Goal: Task Accomplishment & Management: Manage account settings

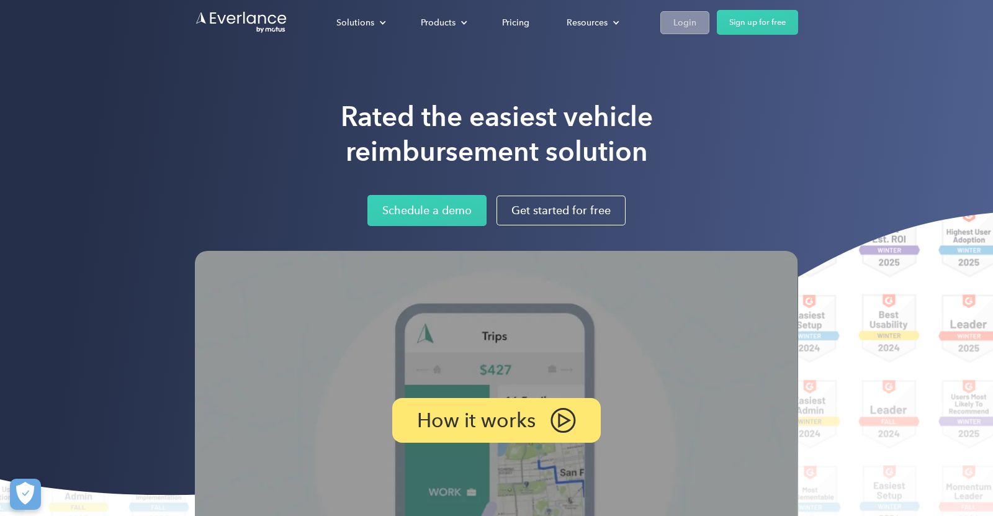
click at [683, 23] on div "Login" at bounding box center [685, 23] width 23 height 16
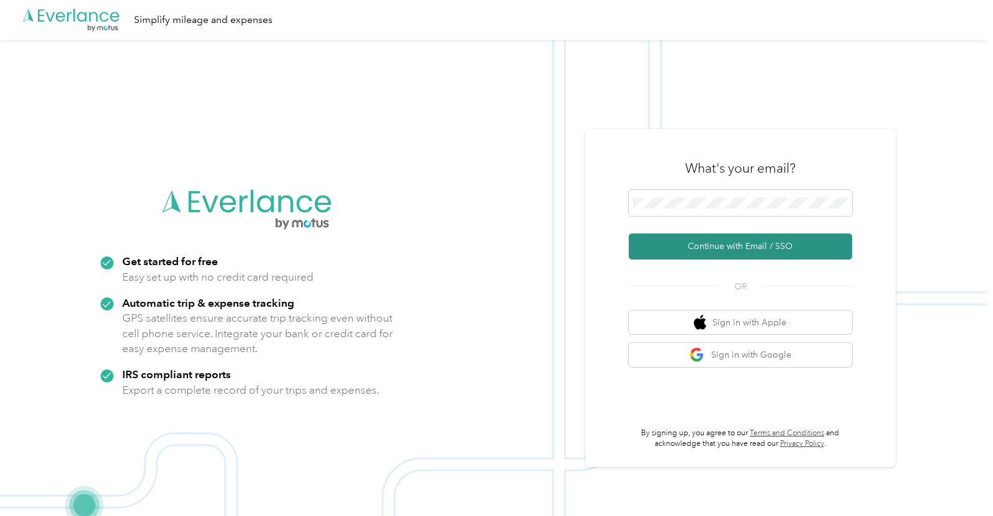
click at [669, 245] on button "Continue with Email / SSO" at bounding box center [740, 246] width 223 height 26
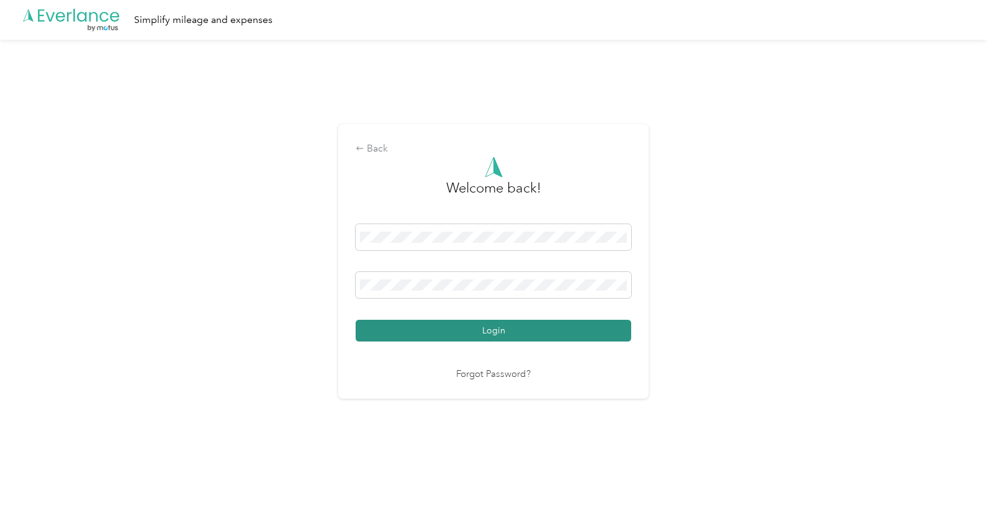
click at [489, 336] on button "Login" at bounding box center [494, 331] width 276 height 22
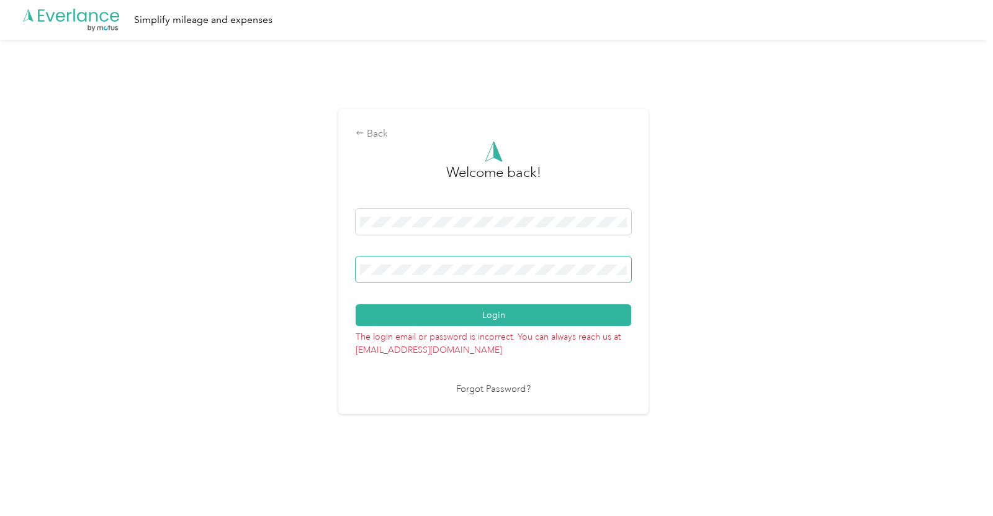
click at [485, 275] on span at bounding box center [494, 269] width 276 height 26
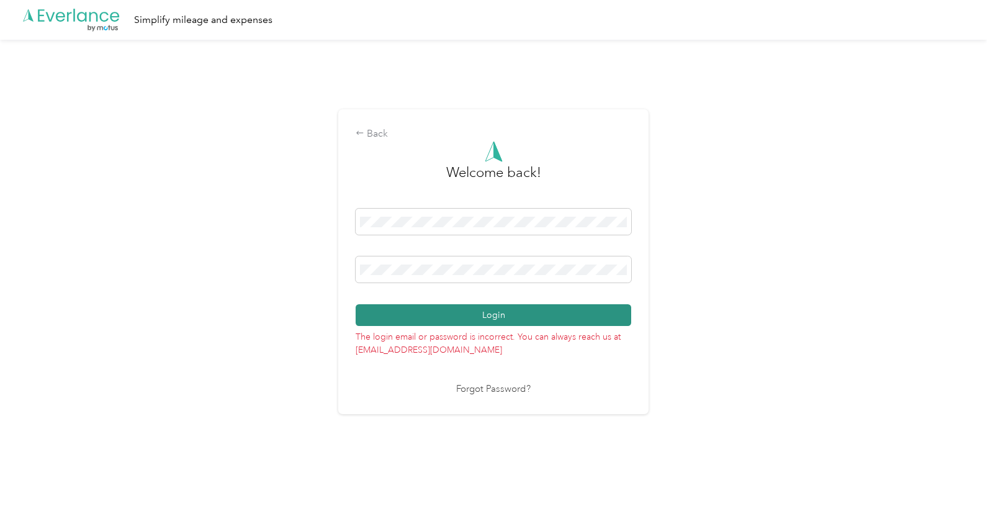
click at [472, 323] on button "Login" at bounding box center [494, 315] width 276 height 22
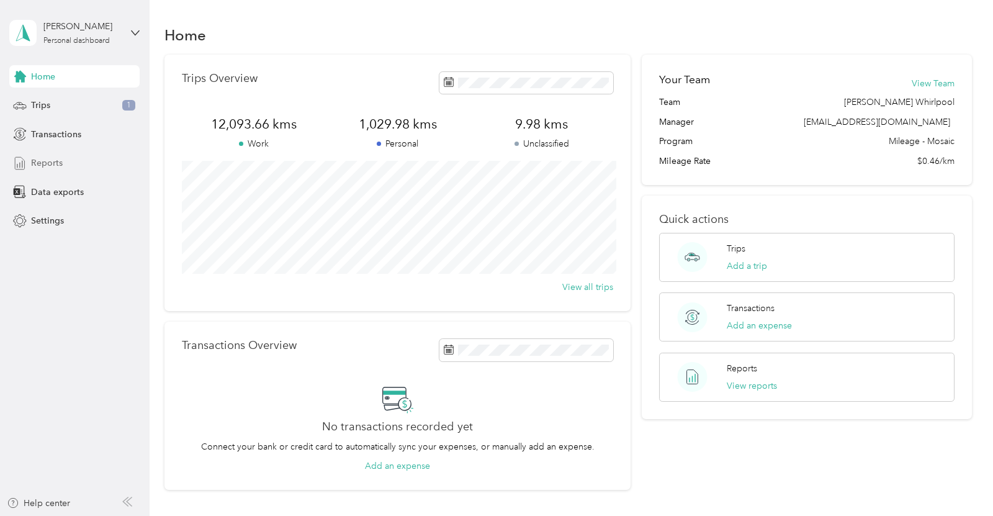
click at [65, 156] on div "Reports" at bounding box center [74, 163] width 130 height 22
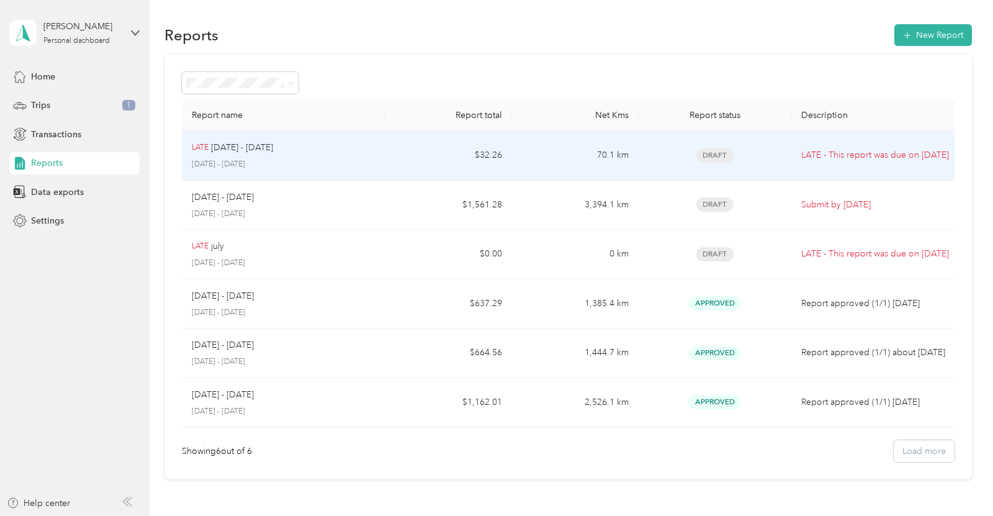
click at [331, 166] on p "[DATE] - [DATE]" at bounding box center [283, 164] width 183 height 11
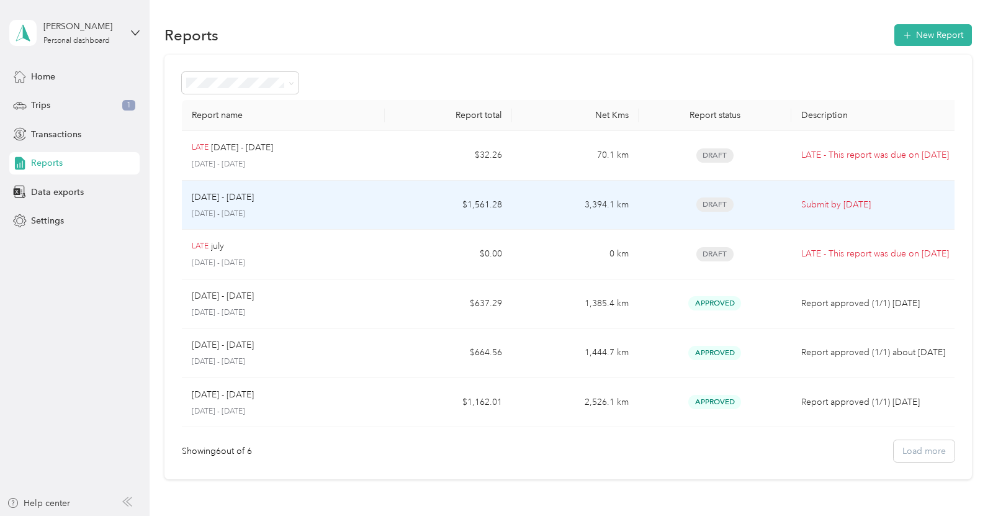
click at [222, 201] on p "[DATE] - [DATE]" at bounding box center [223, 198] width 62 height 14
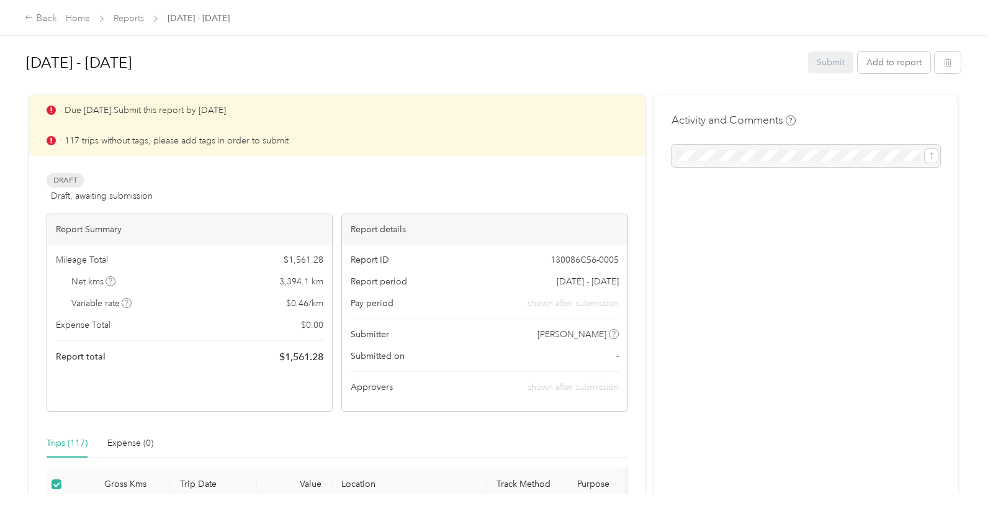
click at [304, 183] on div "Draft Draft, awaiting submission View activity & comments" at bounding box center [338, 188] width 582 height 30
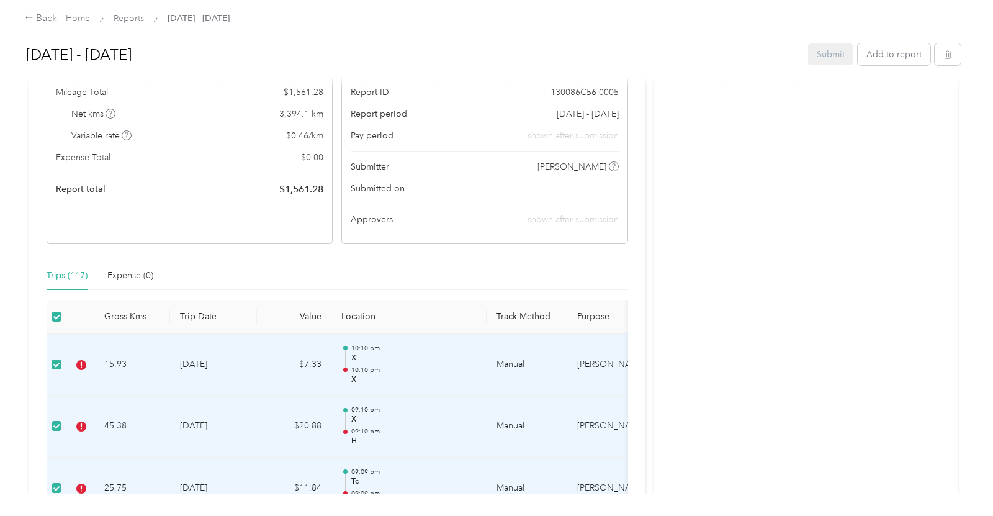
scroll to position [169, 0]
click at [255, 262] on div "Trips (117) Expense (0)" at bounding box center [338, 274] width 582 height 29
click at [590, 312] on th "Purpose" at bounding box center [613, 316] width 93 height 34
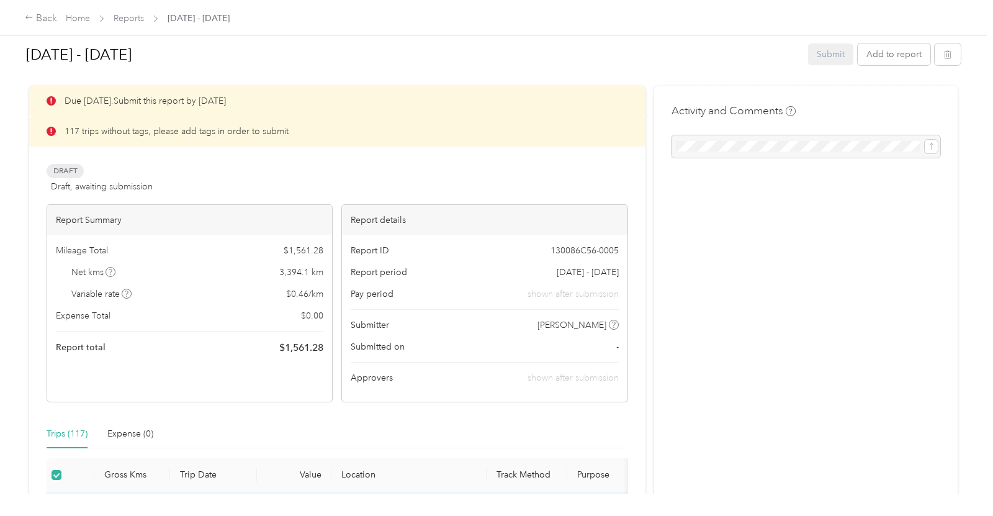
scroll to position [0, 0]
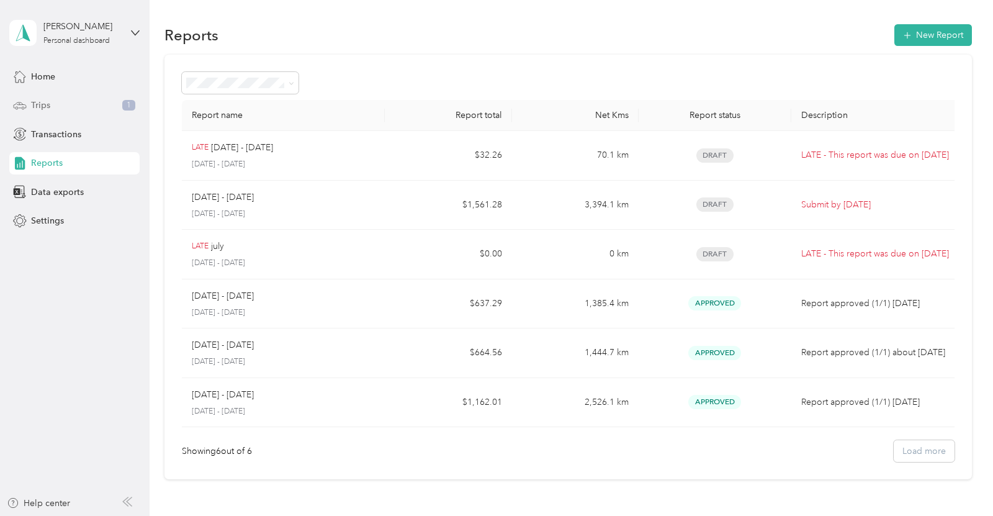
click at [68, 106] on div "Trips 1" at bounding box center [74, 105] width 130 height 22
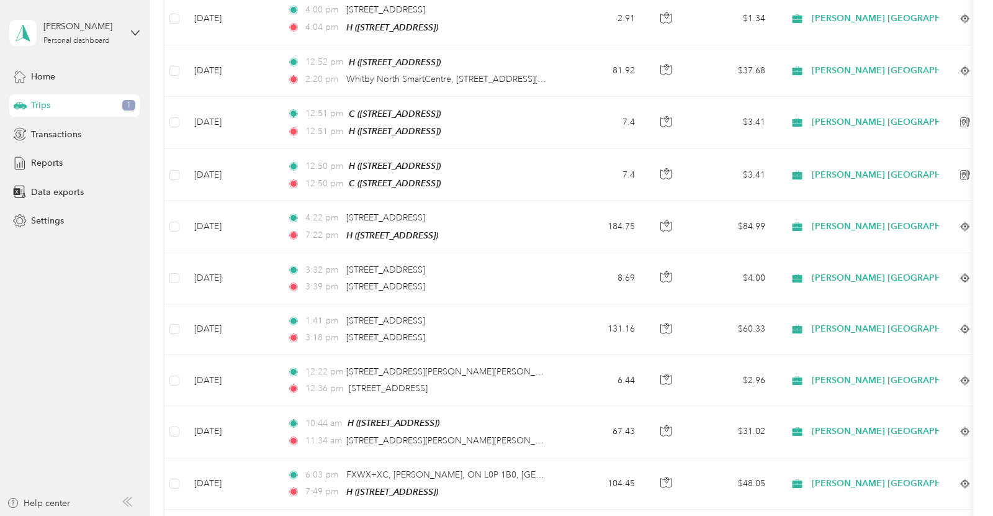
scroll to position [1178, 0]
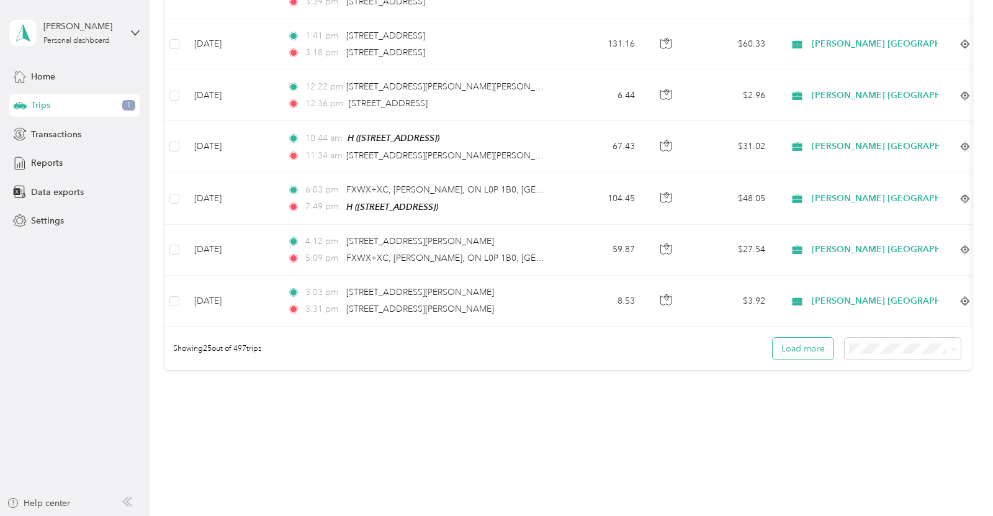
click at [808, 338] on button "Load more" at bounding box center [803, 349] width 61 height 22
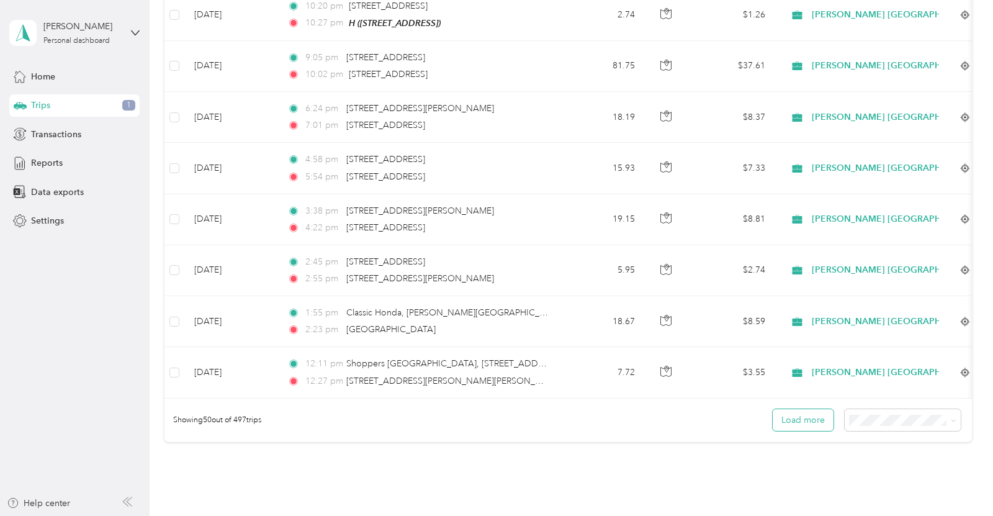
scroll to position [2448, 0]
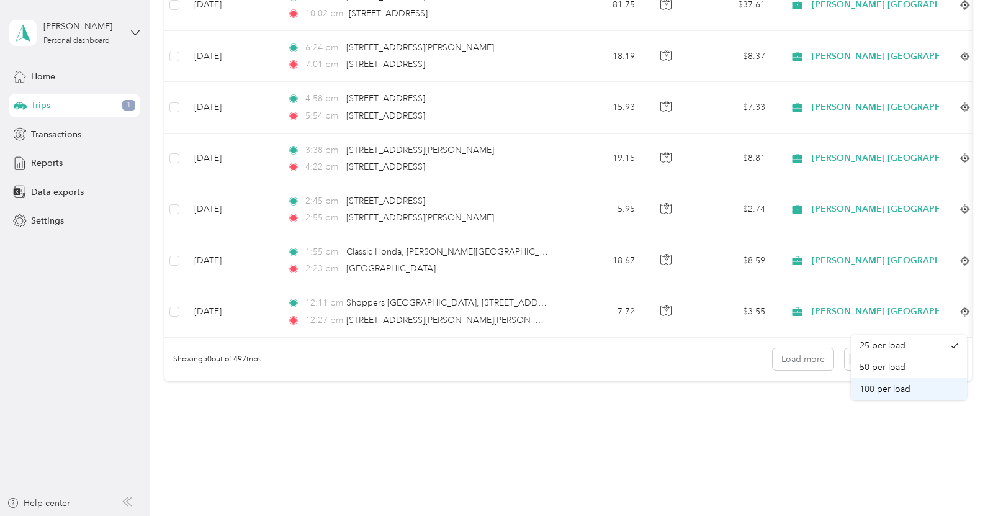
click at [874, 384] on span "100 per load" at bounding box center [885, 389] width 51 height 11
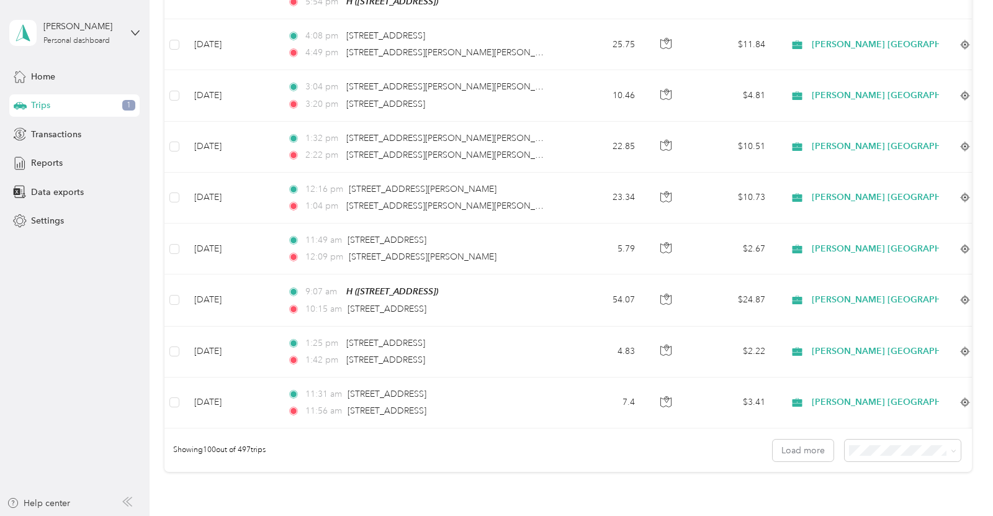
scroll to position [4989, 0]
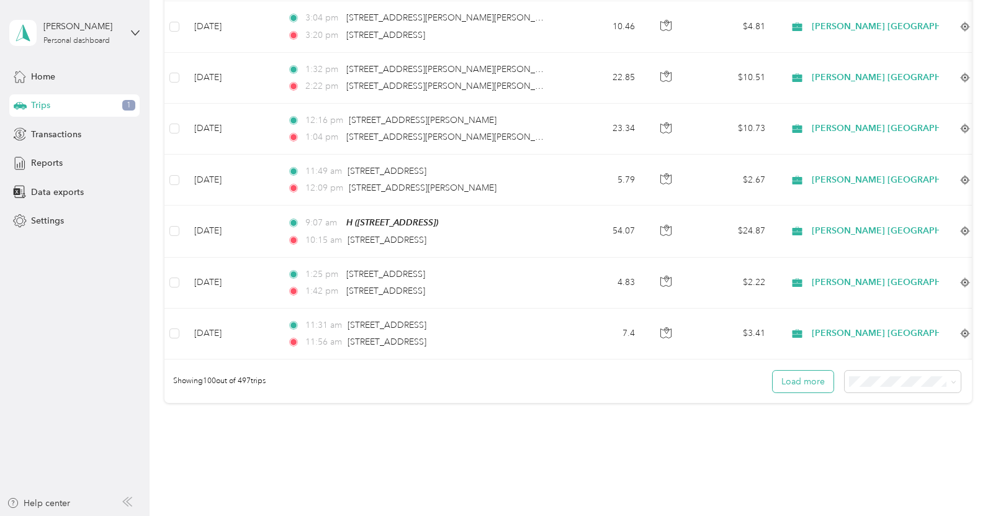
click at [816, 371] on button "Load more" at bounding box center [803, 382] width 61 height 22
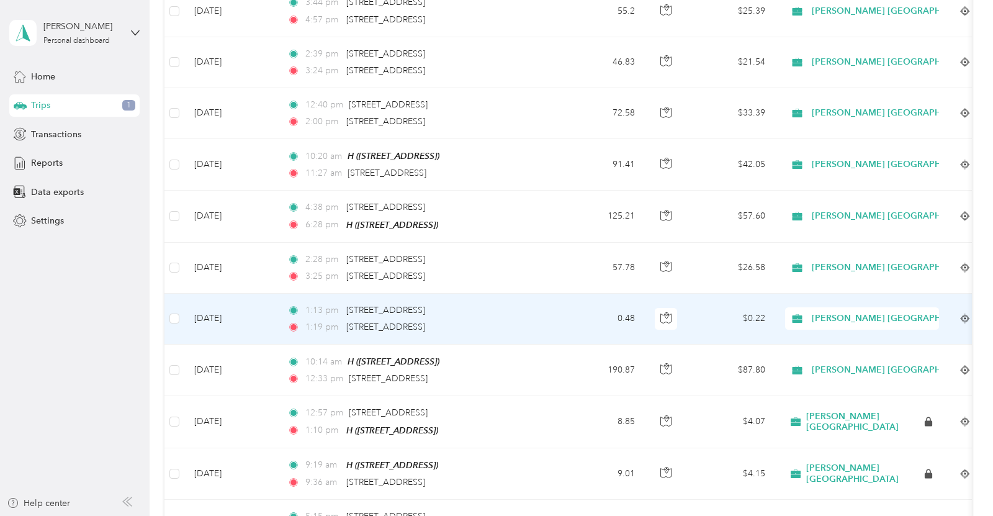
scroll to position [5825, 0]
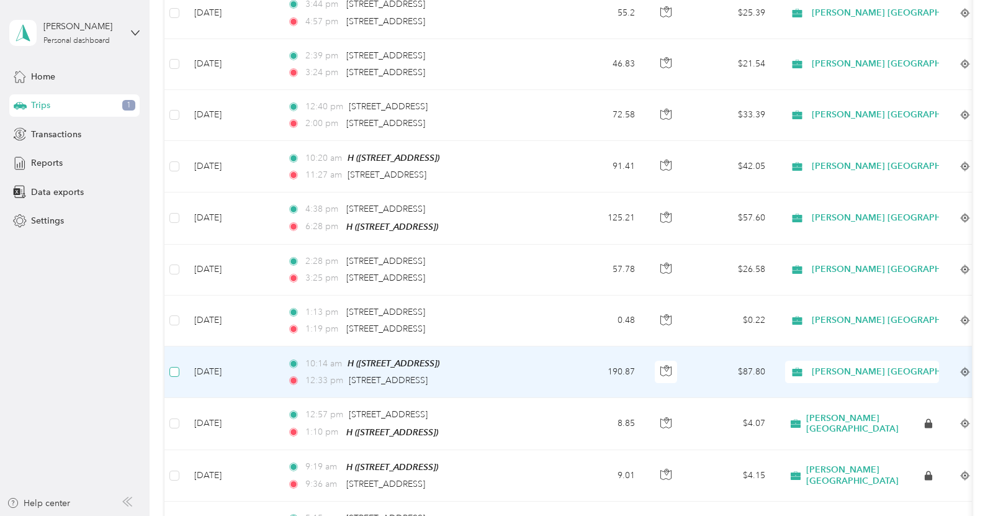
click at [176, 365] on label at bounding box center [174, 372] width 10 height 14
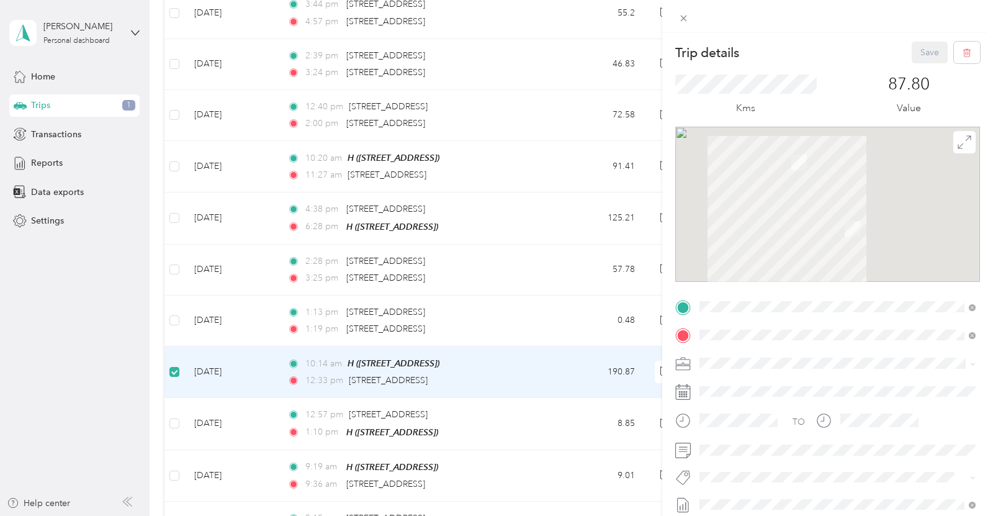
click at [178, 255] on div "Trip details Save This trip cannot be edited because it is either under review,…" at bounding box center [496, 258] width 993 height 516
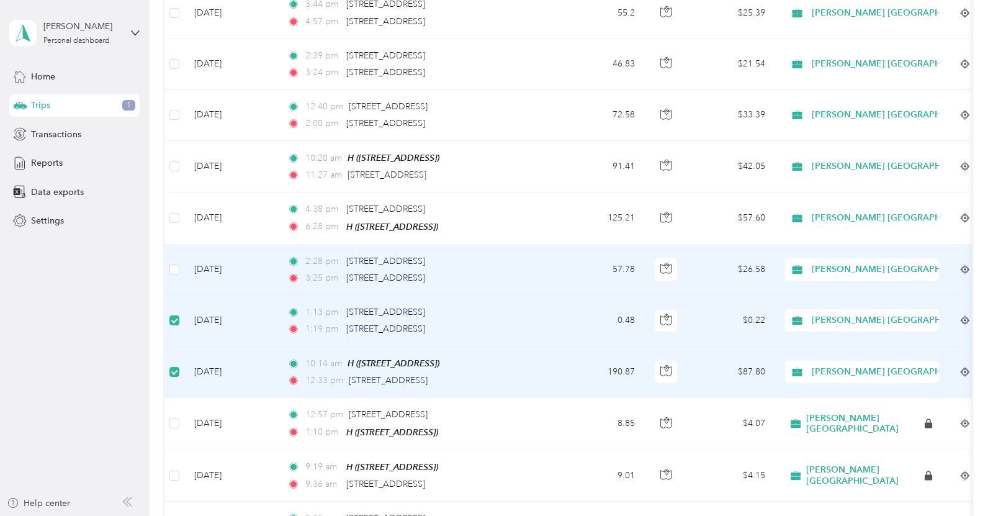
click at [180, 245] on td at bounding box center [175, 270] width 20 height 51
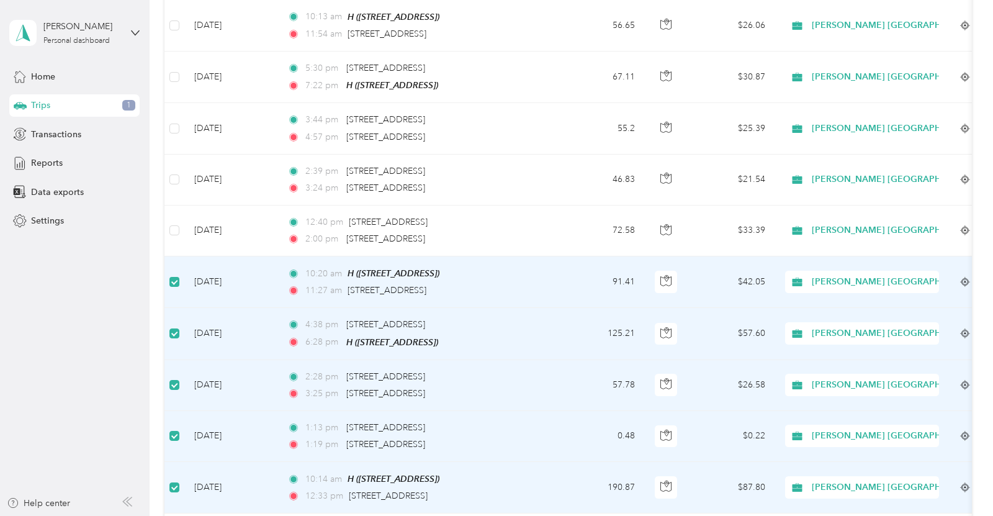
scroll to position [5702, 0]
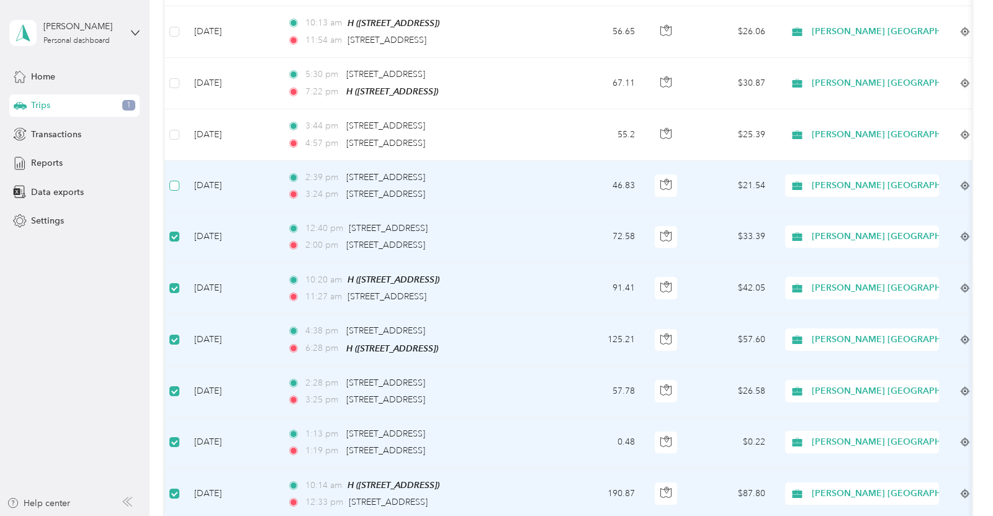
click at [175, 179] on label at bounding box center [174, 186] width 10 height 14
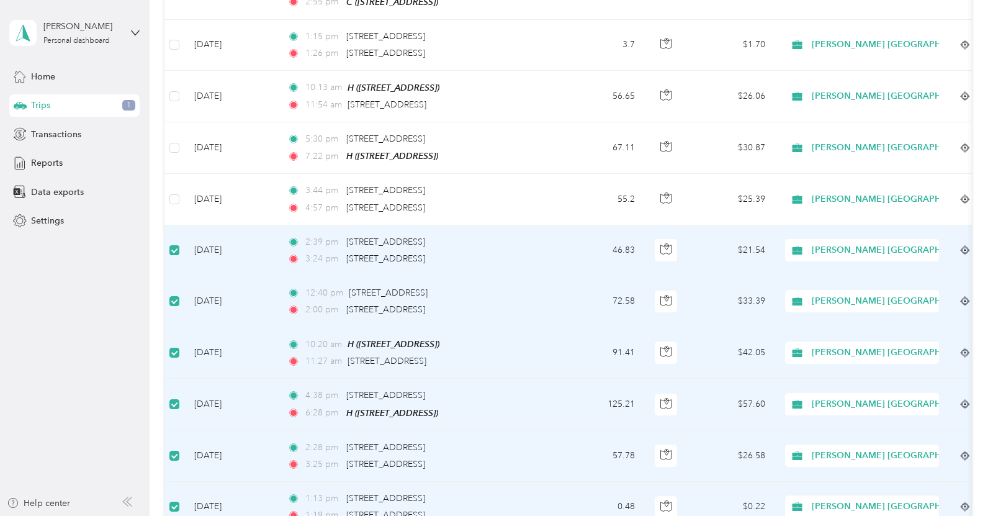
scroll to position [5635, 0]
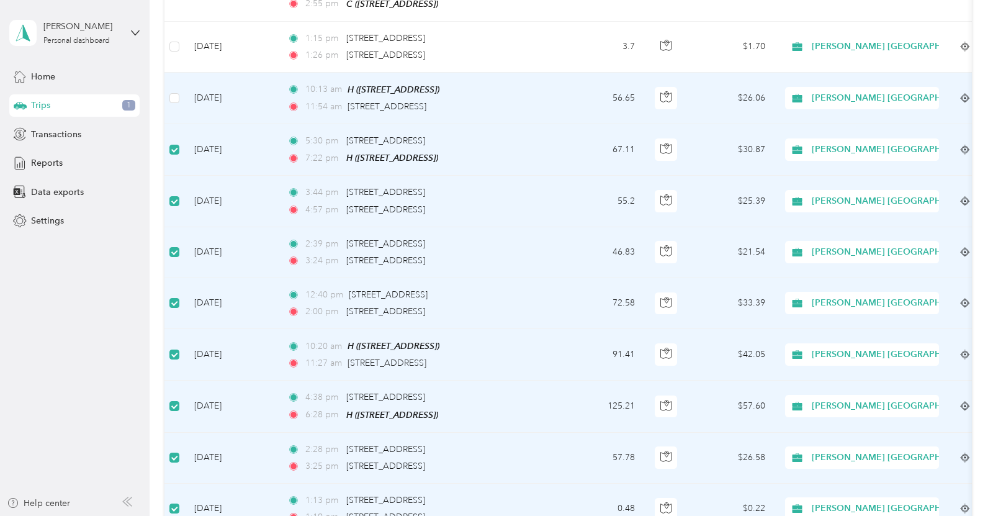
click at [181, 73] on td at bounding box center [175, 99] width 20 height 52
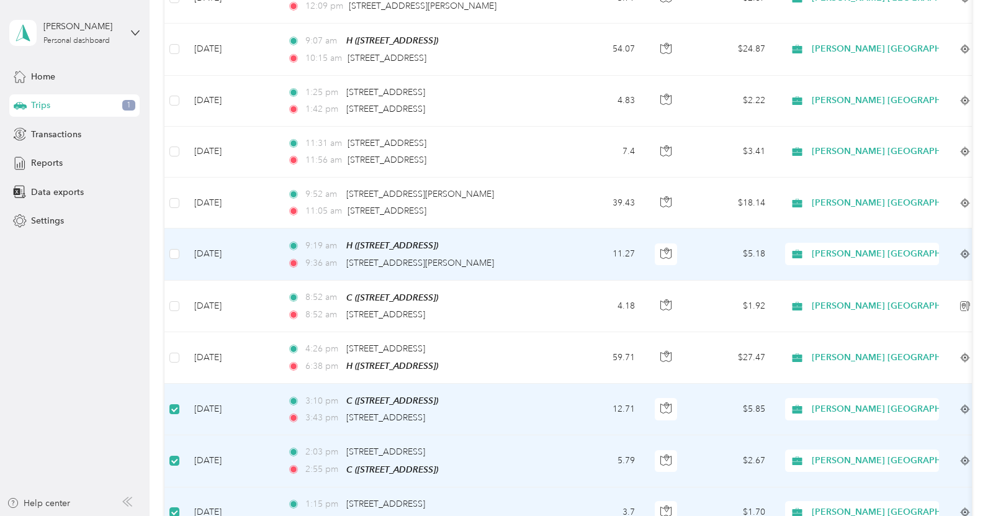
scroll to position [5159, 0]
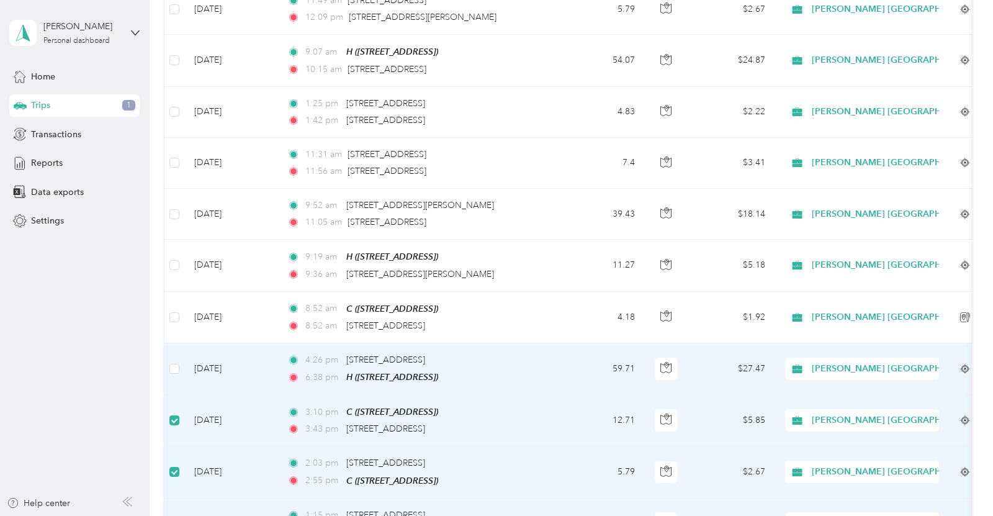
click at [181, 343] on td at bounding box center [175, 369] width 20 height 52
click at [180, 343] on td at bounding box center [175, 369] width 20 height 52
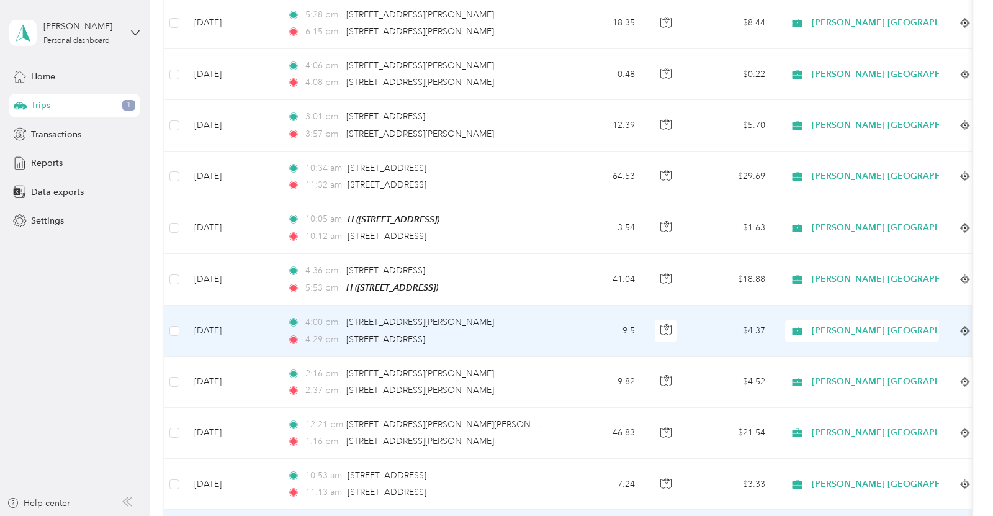
scroll to position [4287, 0]
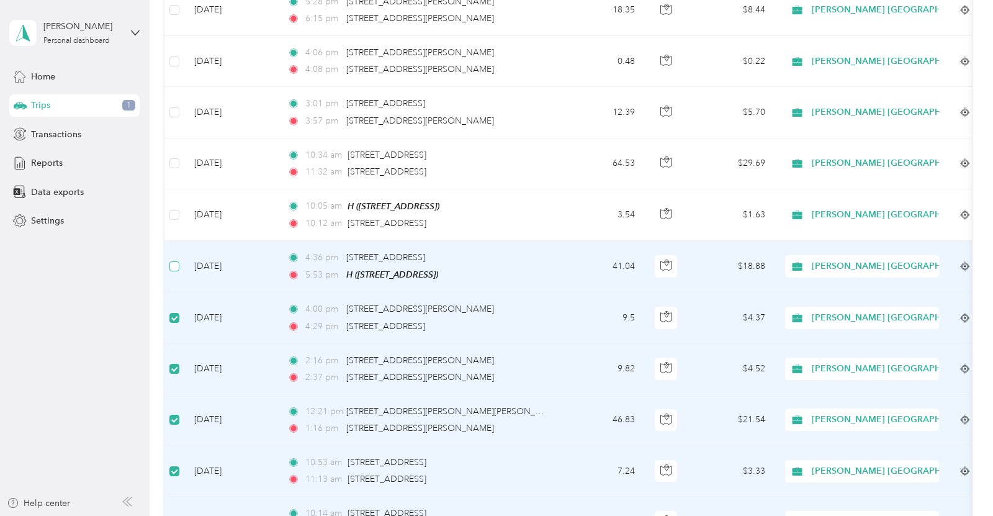
click at [174, 259] on label at bounding box center [174, 266] width 10 height 14
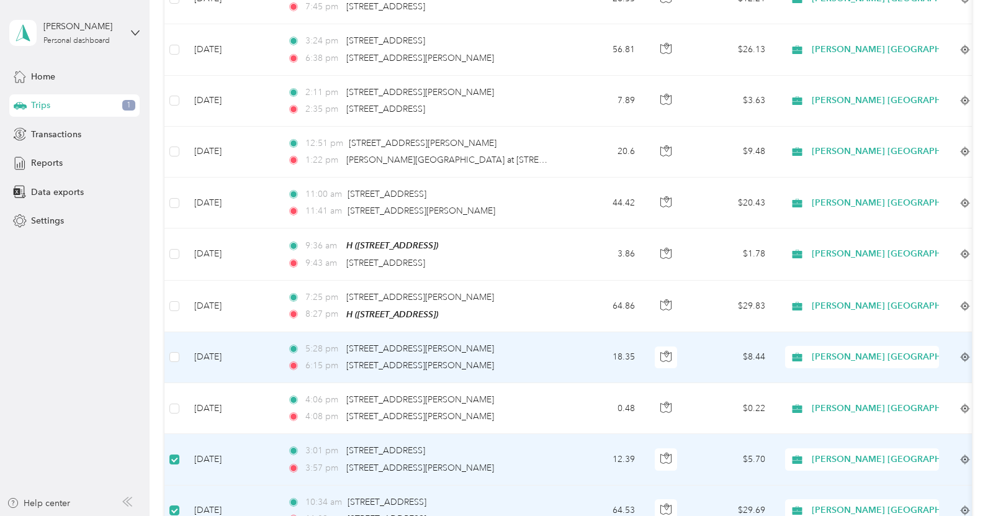
scroll to position [3938, 0]
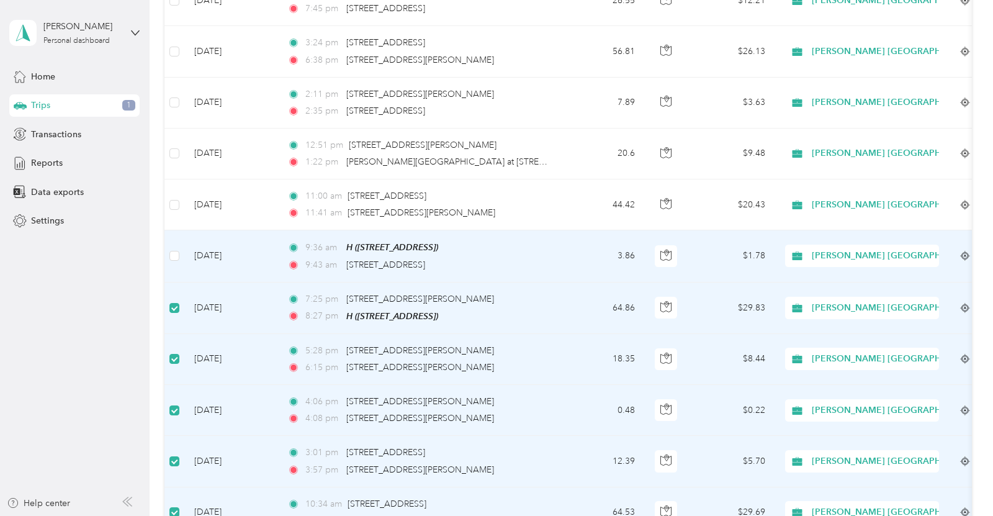
click at [179, 230] on td at bounding box center [175, 256] width 20 height 52
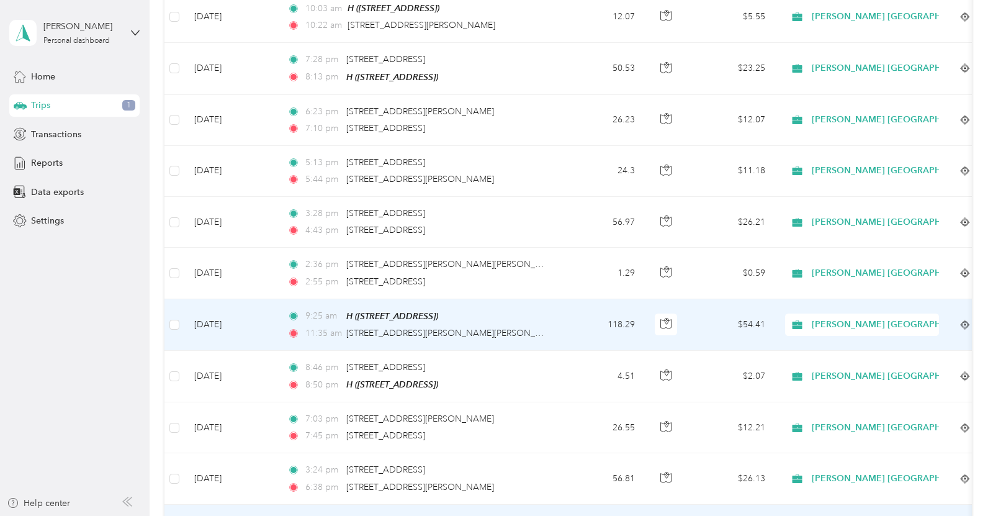
scroll to position [3510, 0]
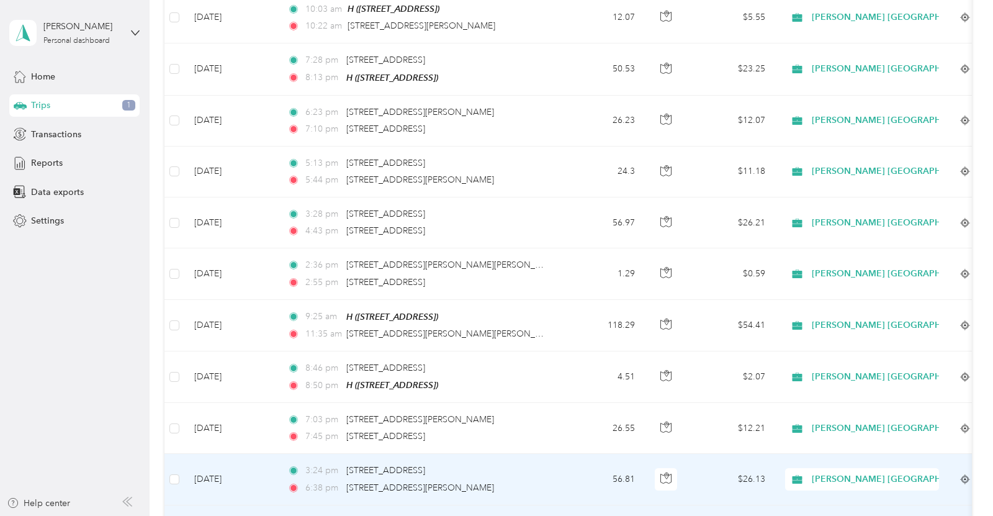
click at [180, 454] on td at bounding box center [175, 479] width 20 height 51
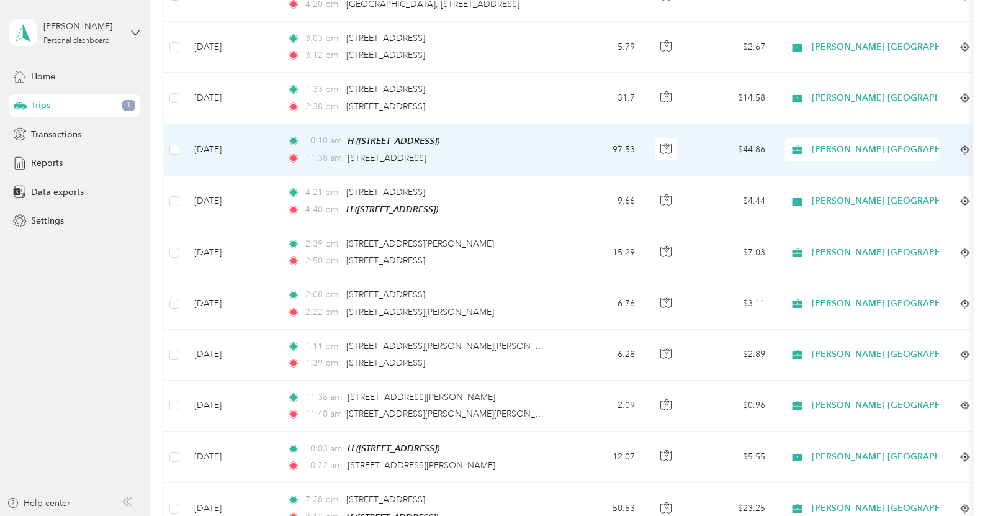
scroll to position [3070, 0]
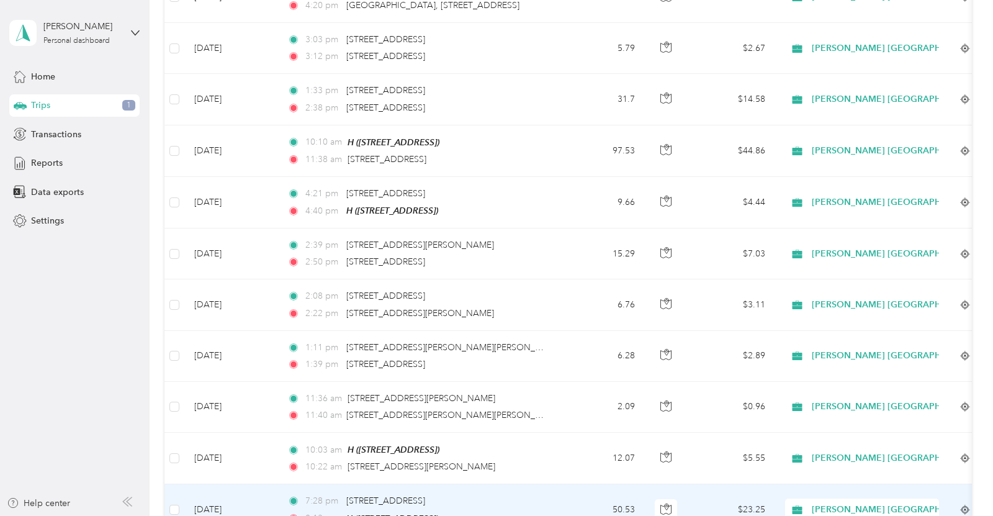
click at [175, 484] on td at bounding box center [175, 510] width 20 height 52
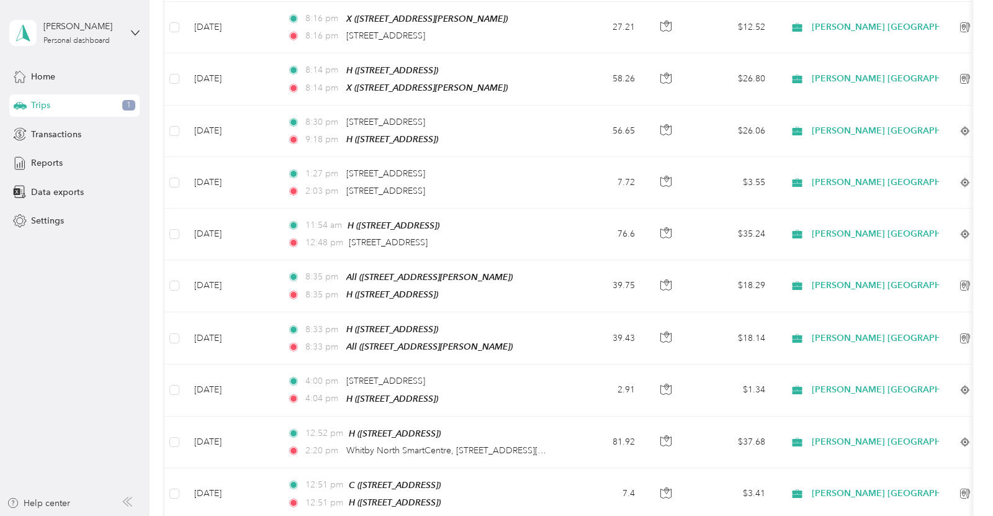
scroll to position [0, 0]
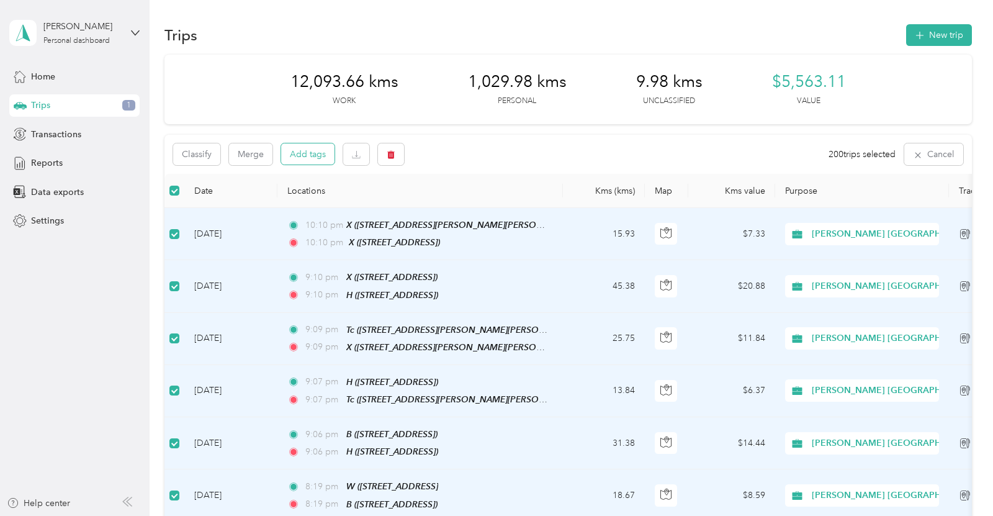
click at [311, 154] on button "Add tags" at bounding box center [307, 153] width 53 height 21
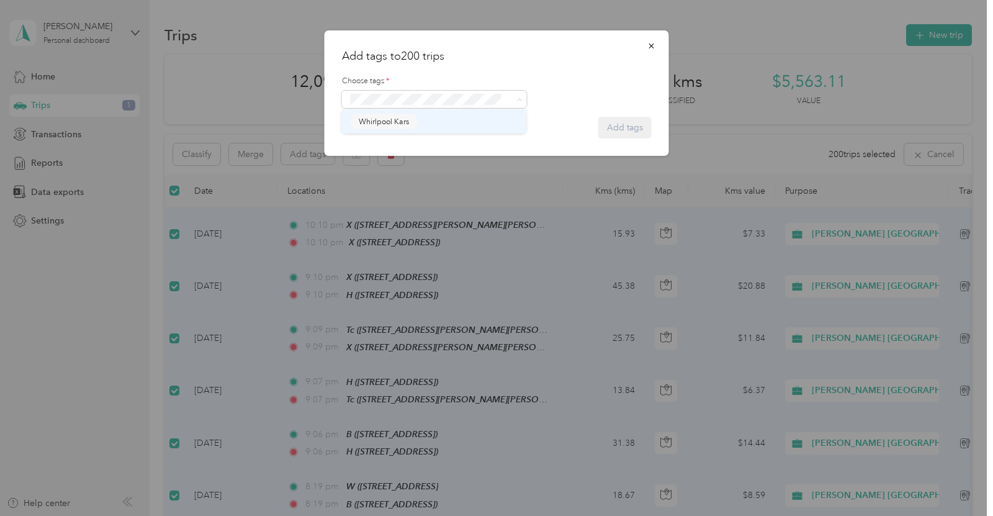
click at [402, 120] on span "Whirlpool Kars" at bounding box center [384, 121] width 50 height 11
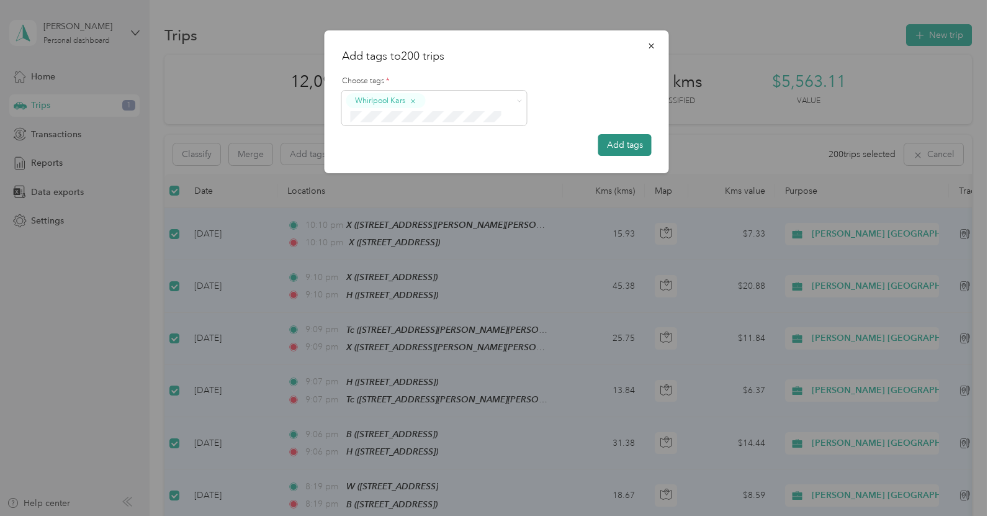
click at [605, 138] on button "Add tags" at bounding box center [624, 145] width 53 height 22
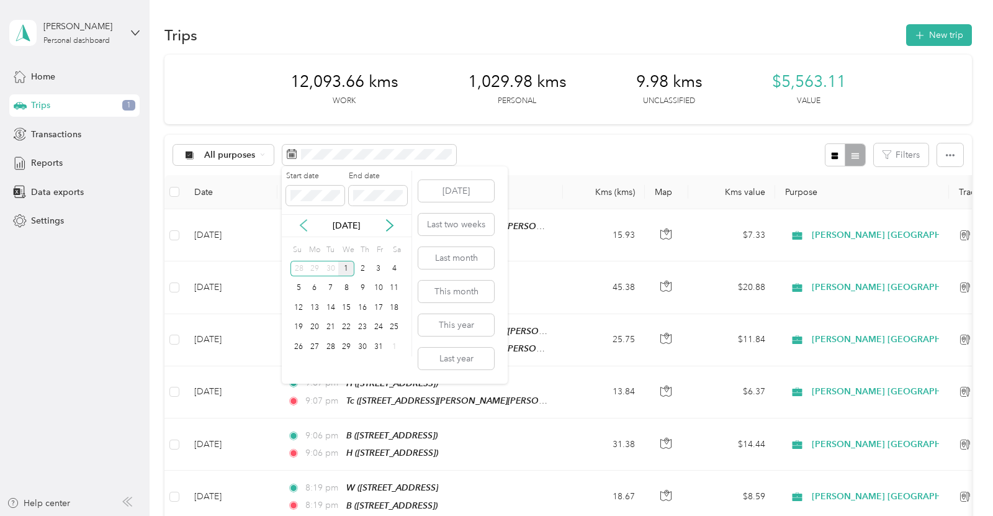
click at [308, 225] on icon at bounding box center [303, 225] width 12 height 12
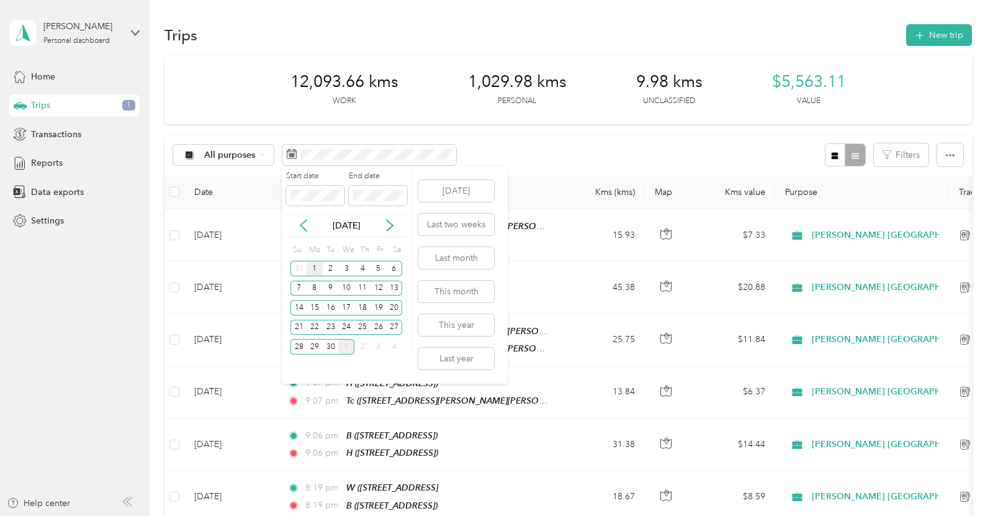
click at [316, 266] on div "1" at bounding box center [315, 269] width 16 height 16
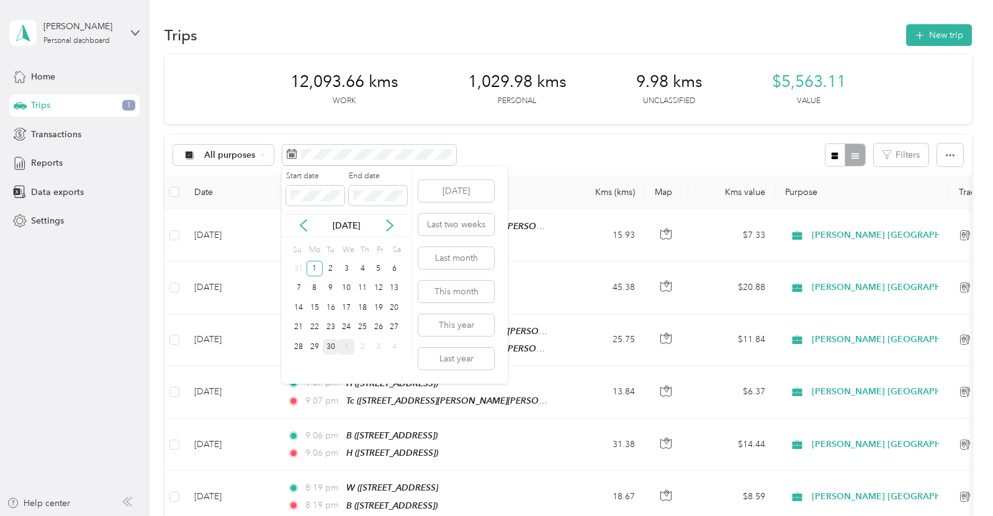
click at [333, 344] on div "30" at bounding box center [331, 347] width 16 height 16
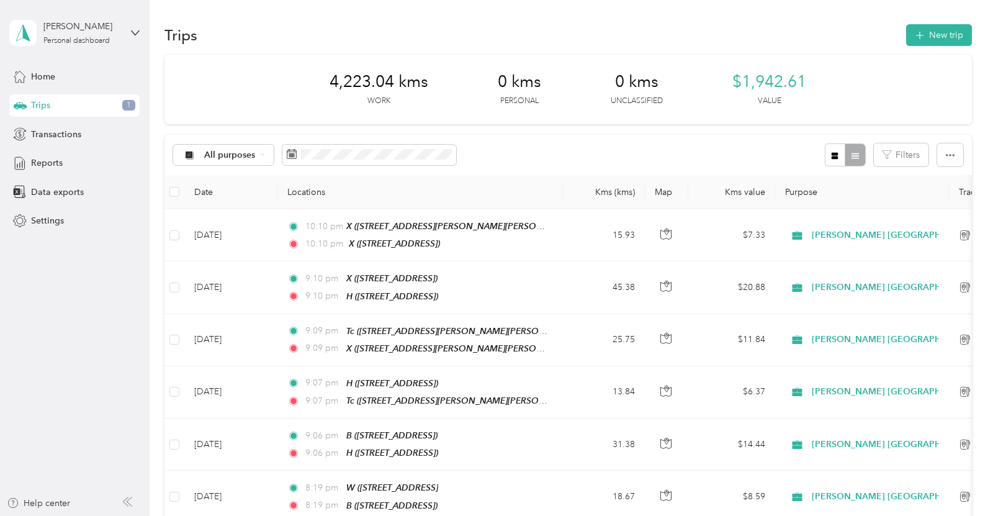
click at [181, 190] on th at bounding box center [175, 192] width 20 height 34
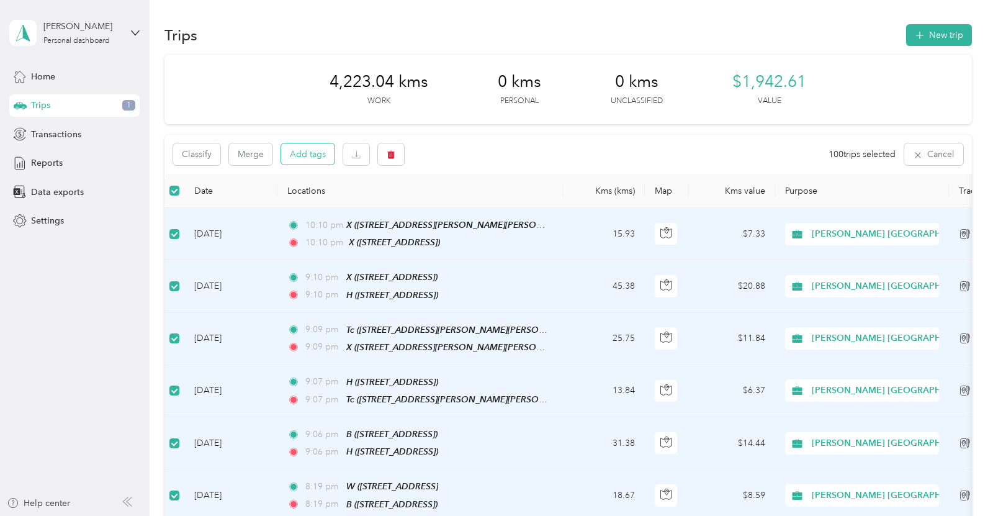
click at [309, 160] on button "Add tags" at bounding box center [307, 153] width 53 height 21
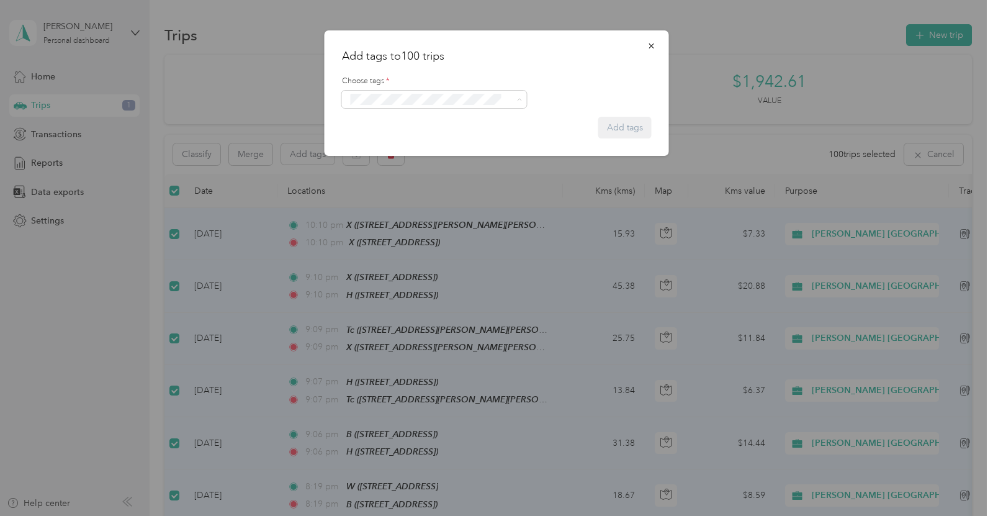
click at [466, 117] on div "Whirlpool Kars" at bounding box center [434, 122] width 168 height 16
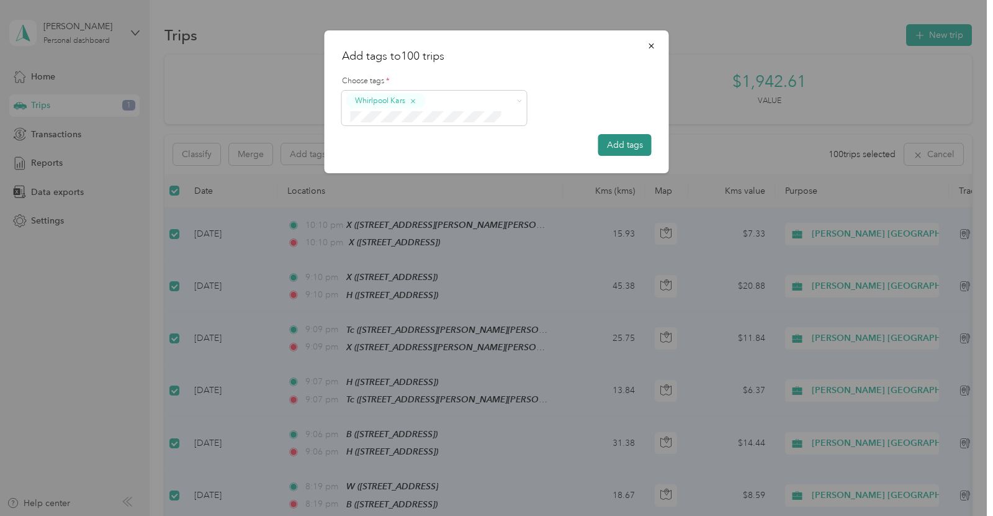
click at [616, 140] on button "Add tags" at bounding box center [624, 145] width 53 height 22
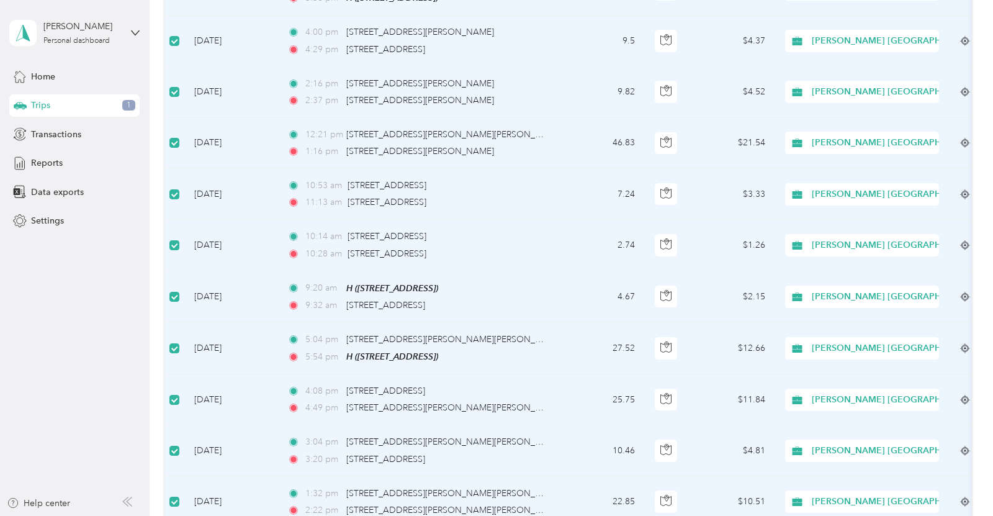
scroll to position [4988, 0]
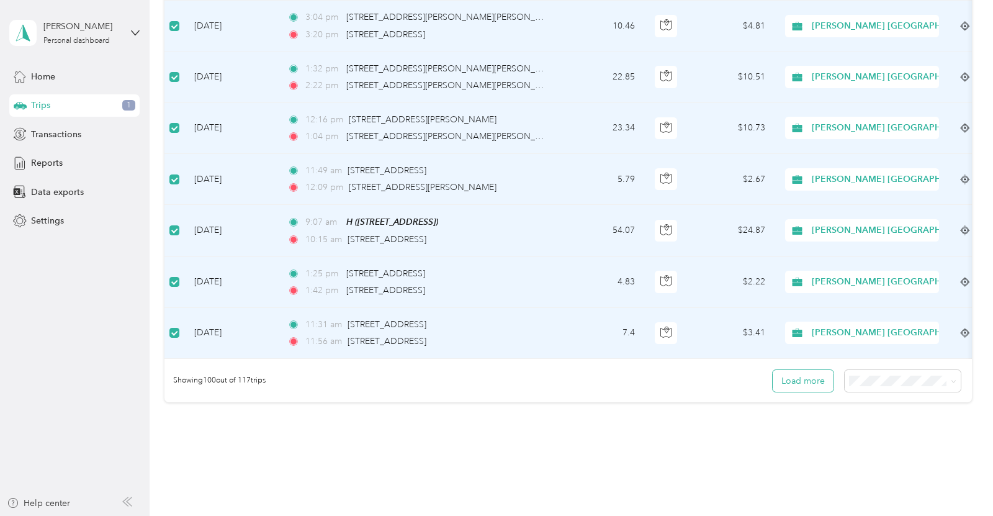
click at [811, 370] on button "Load more" at bounding box center [803, 381] width 61 height 22
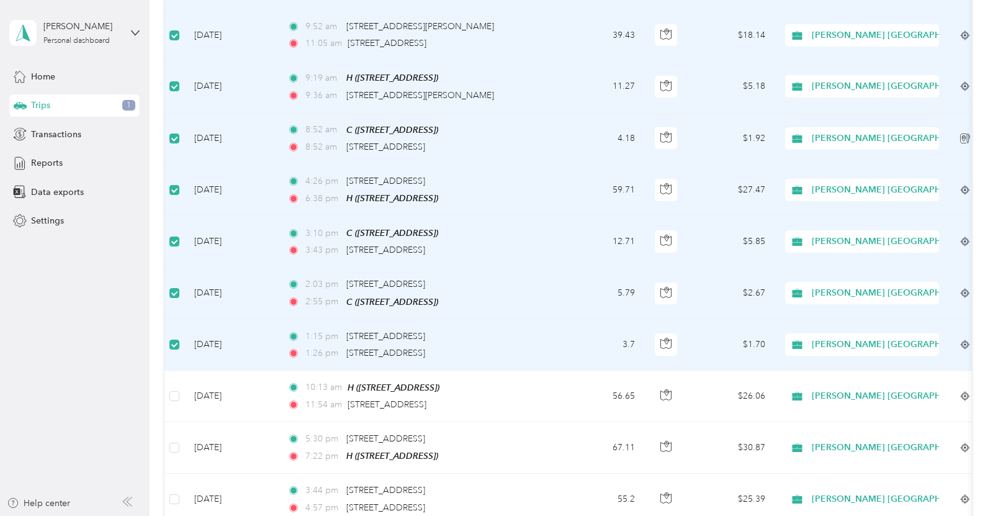
scroll to position [5339, 0]
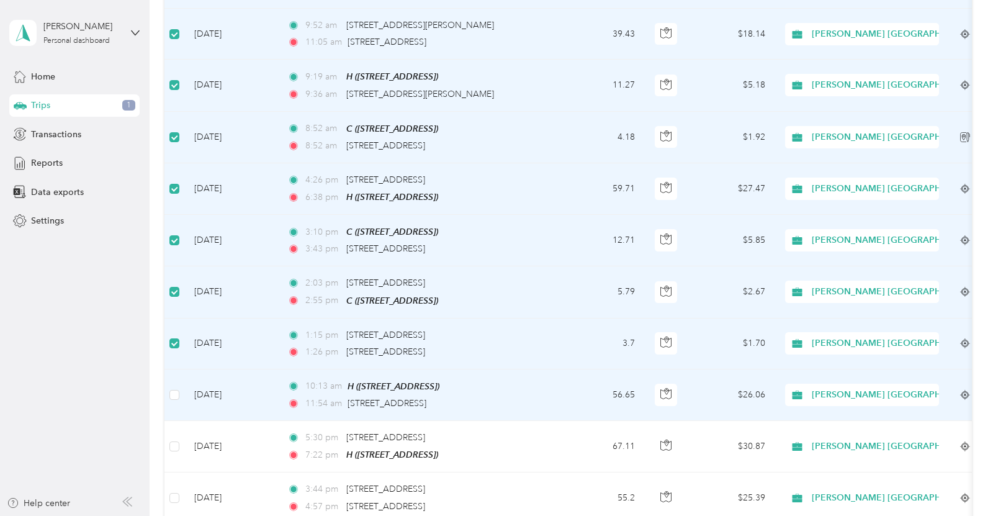
click at [180, 369] on td at bounding box center [175, 395] width 20 height 52
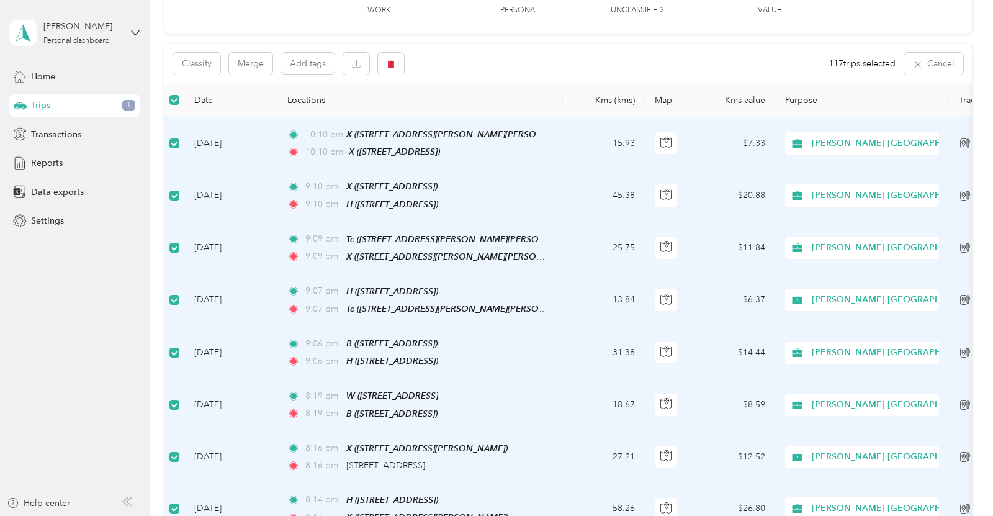
scroll to position [0, 0]
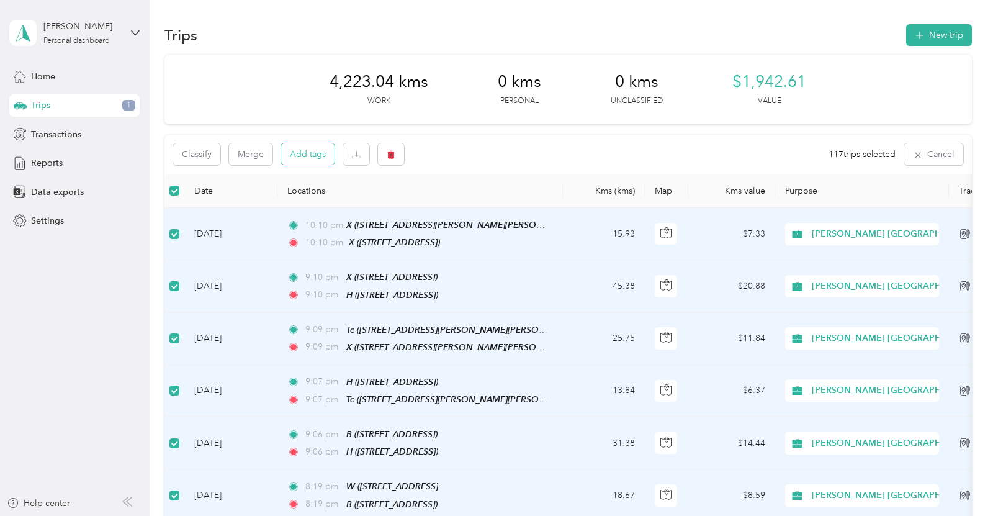
click at [313, 159] on button "Add tags" at bounding box center [307, 153] width 53 height 21
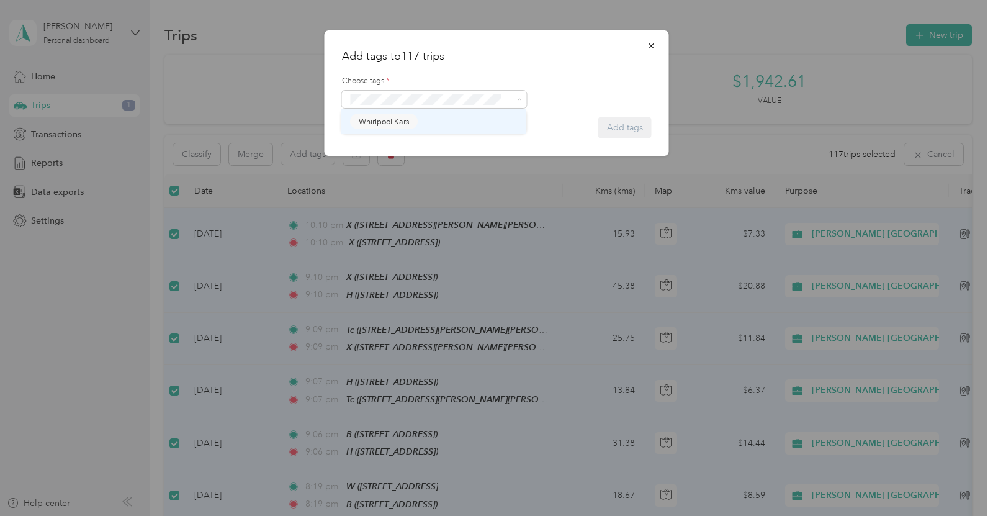
click at [456, 117] on div "Whirlpool Kars" at bounding box center [434, 122] width 168 height 16
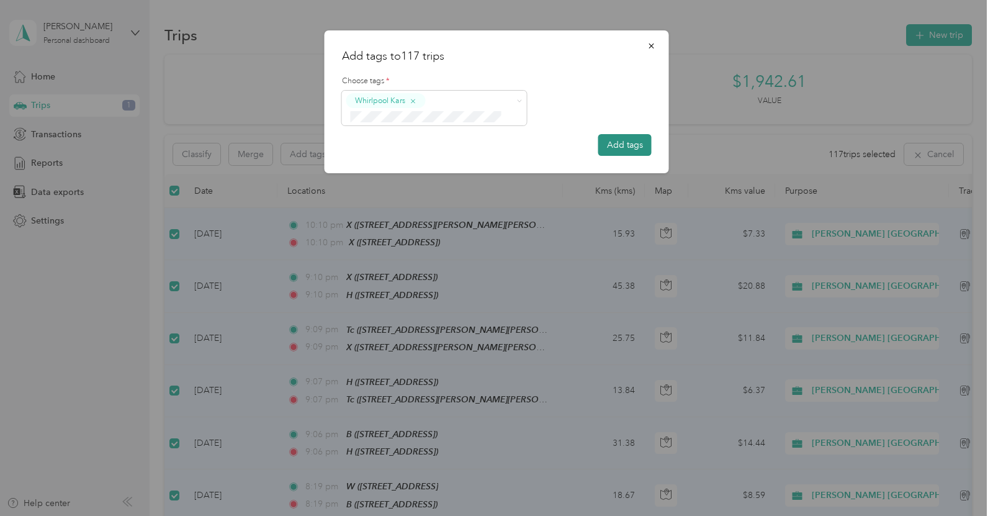
click at [618, 138] on button "Add tags" at bounding box center [624, 145] width 53 height 22
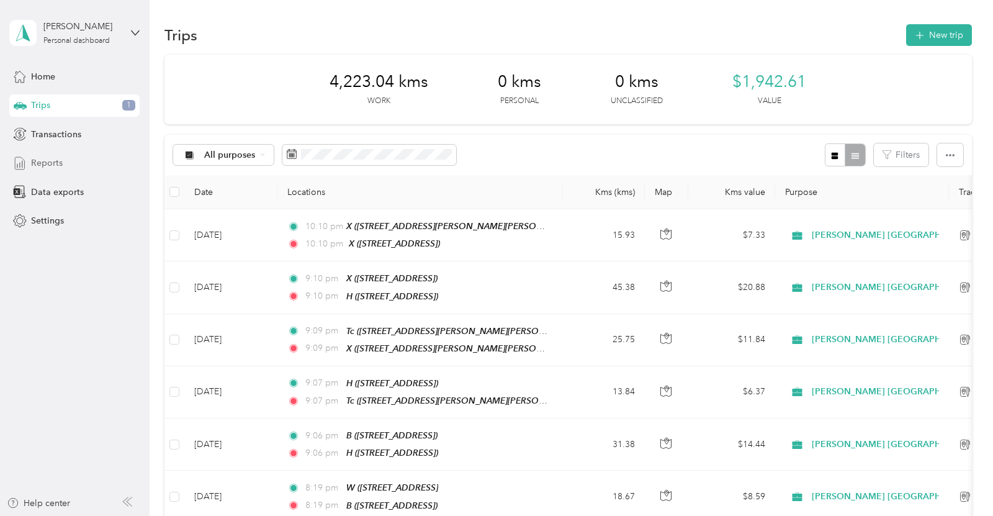
click at [32, 160] on span "Reports" at bounding box center [47, 162] width 32 height 13
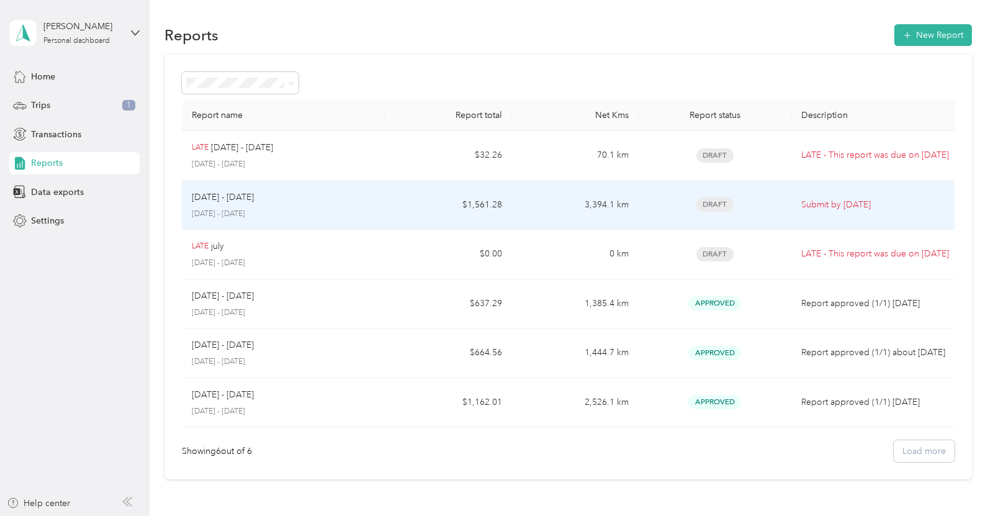
click at [215, 198] on p "[DATE] - [DATE]" at bounding box center [223, 198] width 62 height 14
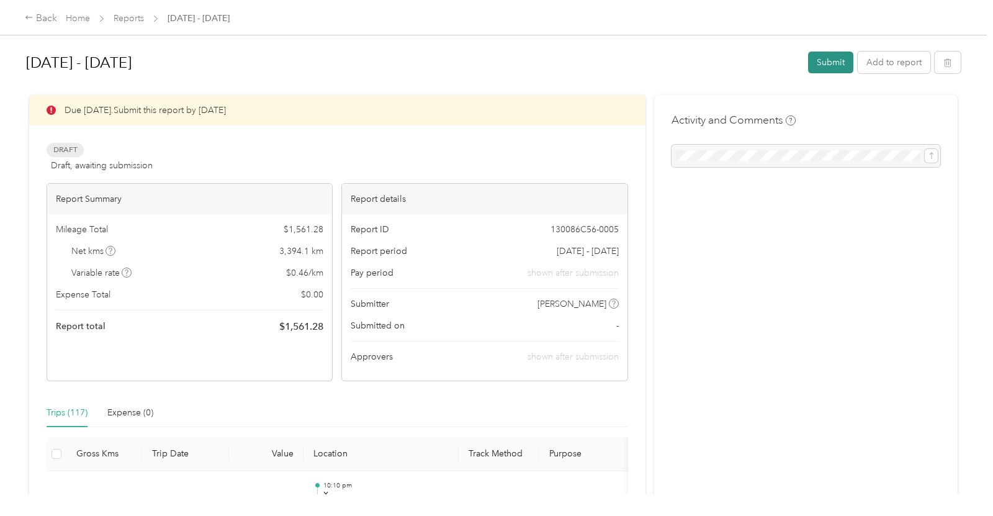
click at [837, 65] on button "Submit" at bounding box center [830, 63] width 45 height 22
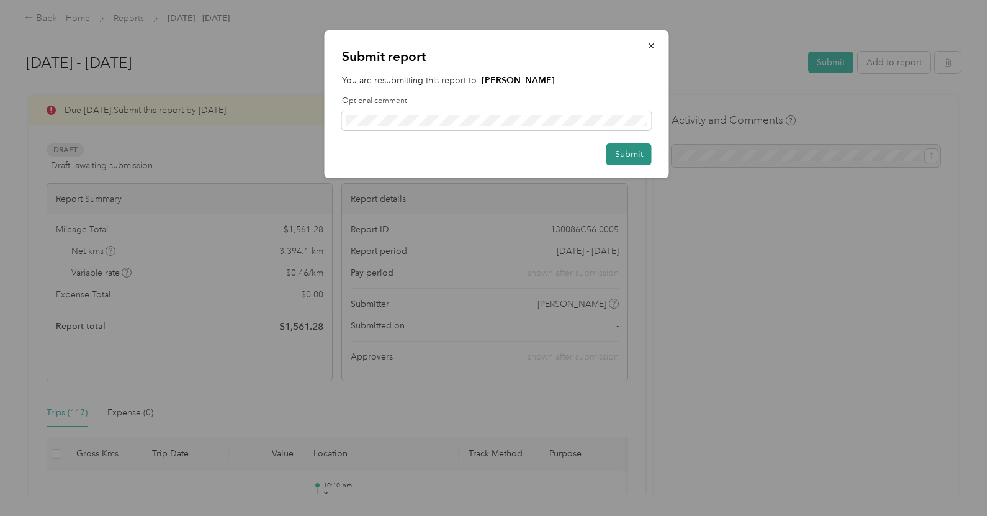
click at [620, 153] on button "Submit" at bounding box center [628, 154] width 45 height 22
